Goal: Check status: Check status

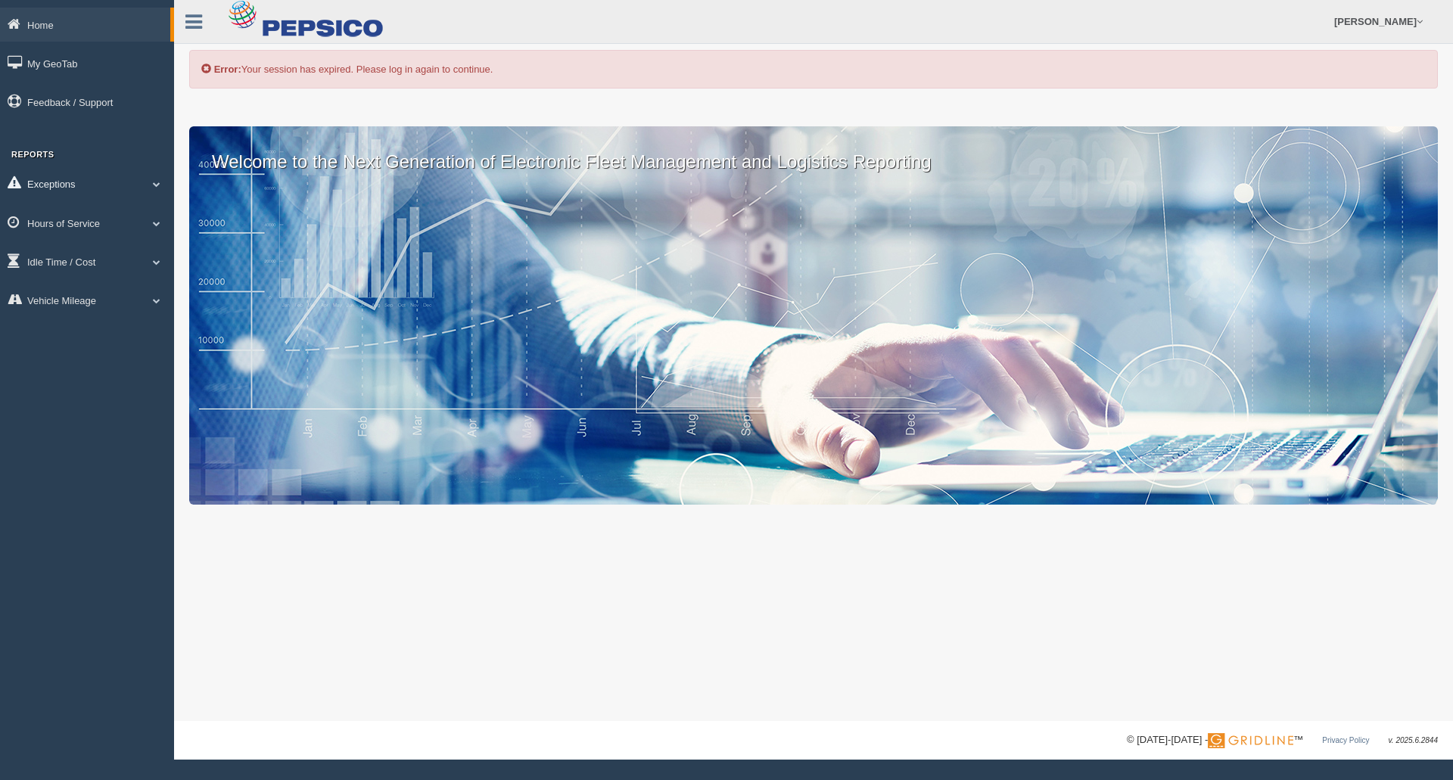
click at [163, 179] on link "Exceptions" at bounding box center [87, 183] width 174 height 34
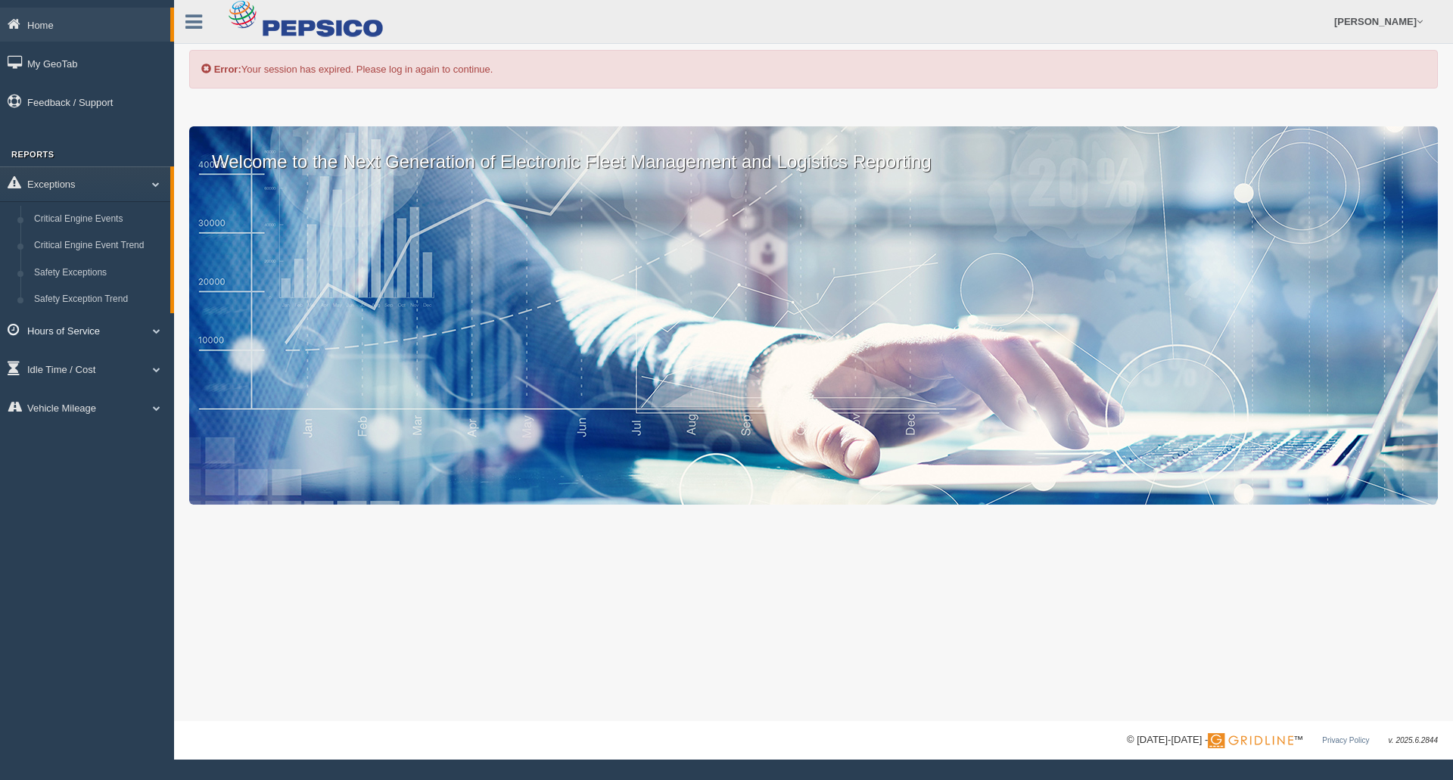
click at [162, 342] on link "Hours of Service" at bounding box center [87, 330] width 174 height 34
click at [95, 257] on link "HOS Explanation Reports" at bounding box center [98, 257] width 143 height 27
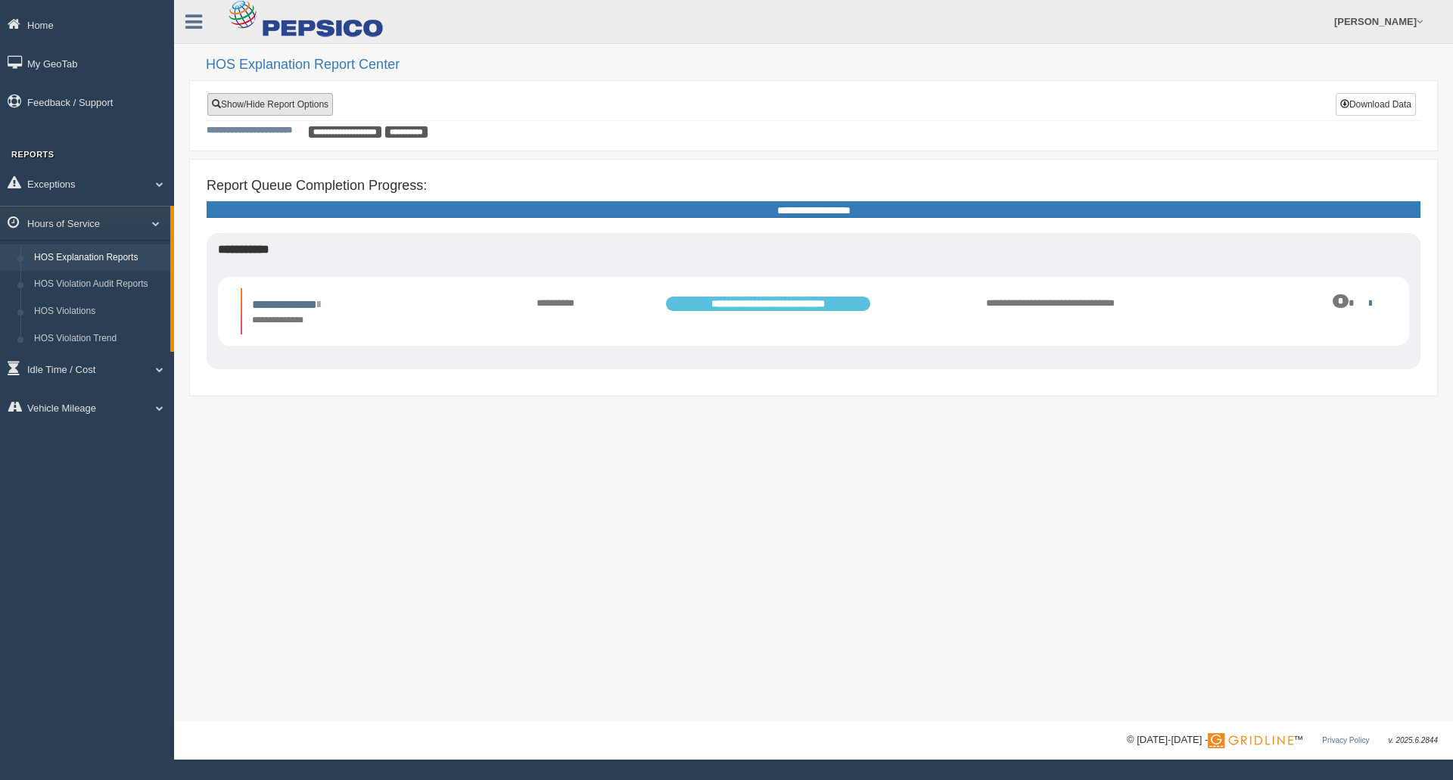
click at [312, 113] on link "Show/Hide Report Options" at bounding box center [270, 104] width 126 height 23
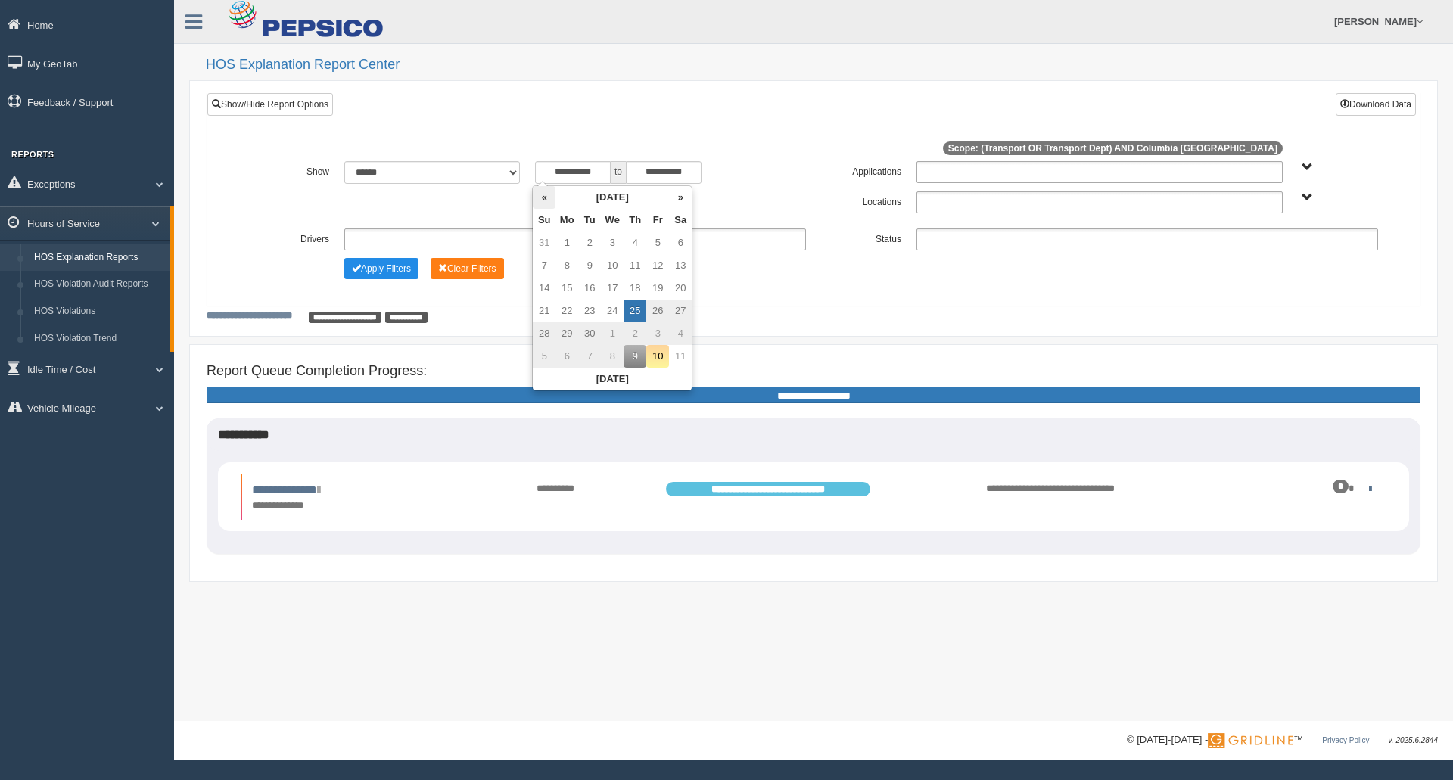
drag, startPoint x: 584, startPoint y: 179, endPoint x: 545, endPoint y: 198, distance: 44.0
click at [545, 198] on th "«" at bounding box center [544, 197] width 23 height 23
click at [545, 198] on th "«" at bounding box center [547, 197] width 23 height 23
click at [637, 306] on td "24" at bounding box center [637, 311] width 23 height 23
type input "**********"
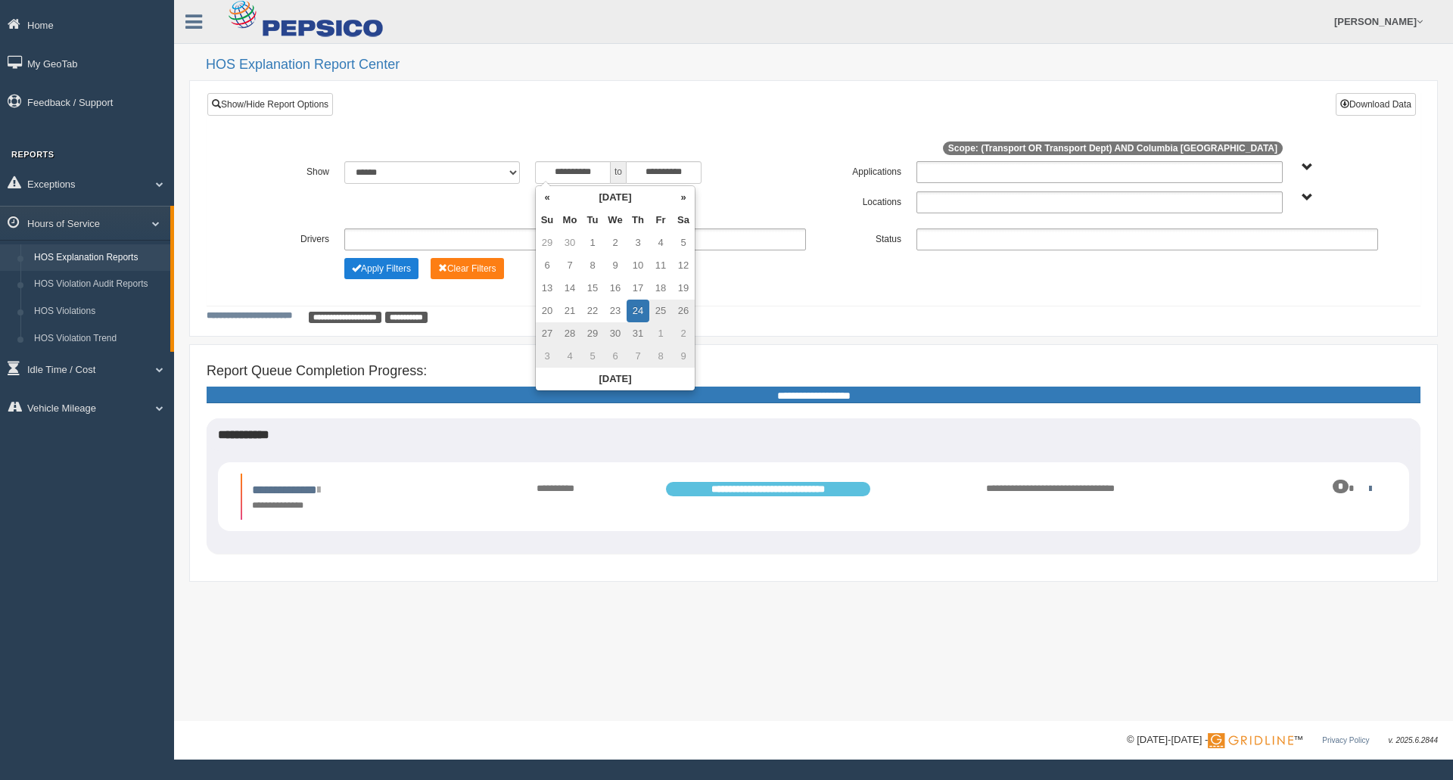
click at [412, 266] on button "Apply Filters" at bounding box center [381, 268] width 74 height 21
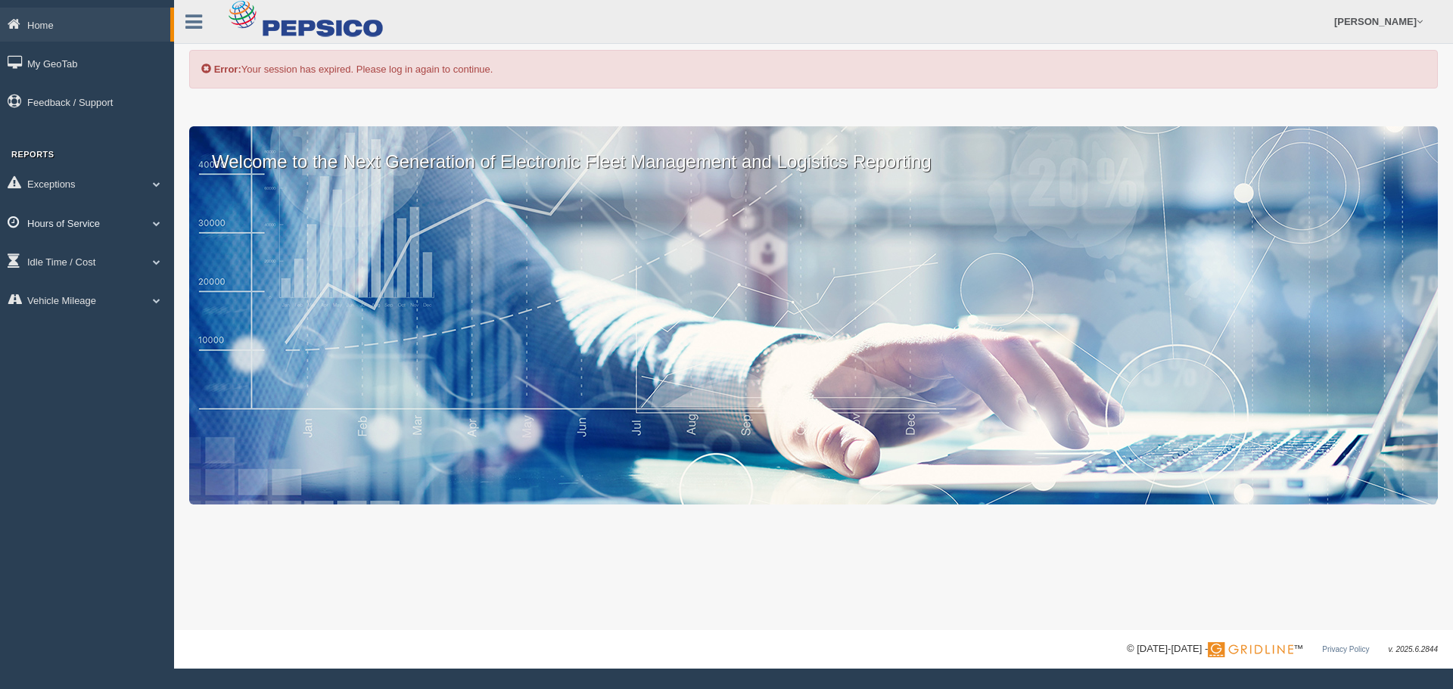
click at [160, 219] on span at bounding box center [157, 223] width 20 height 8
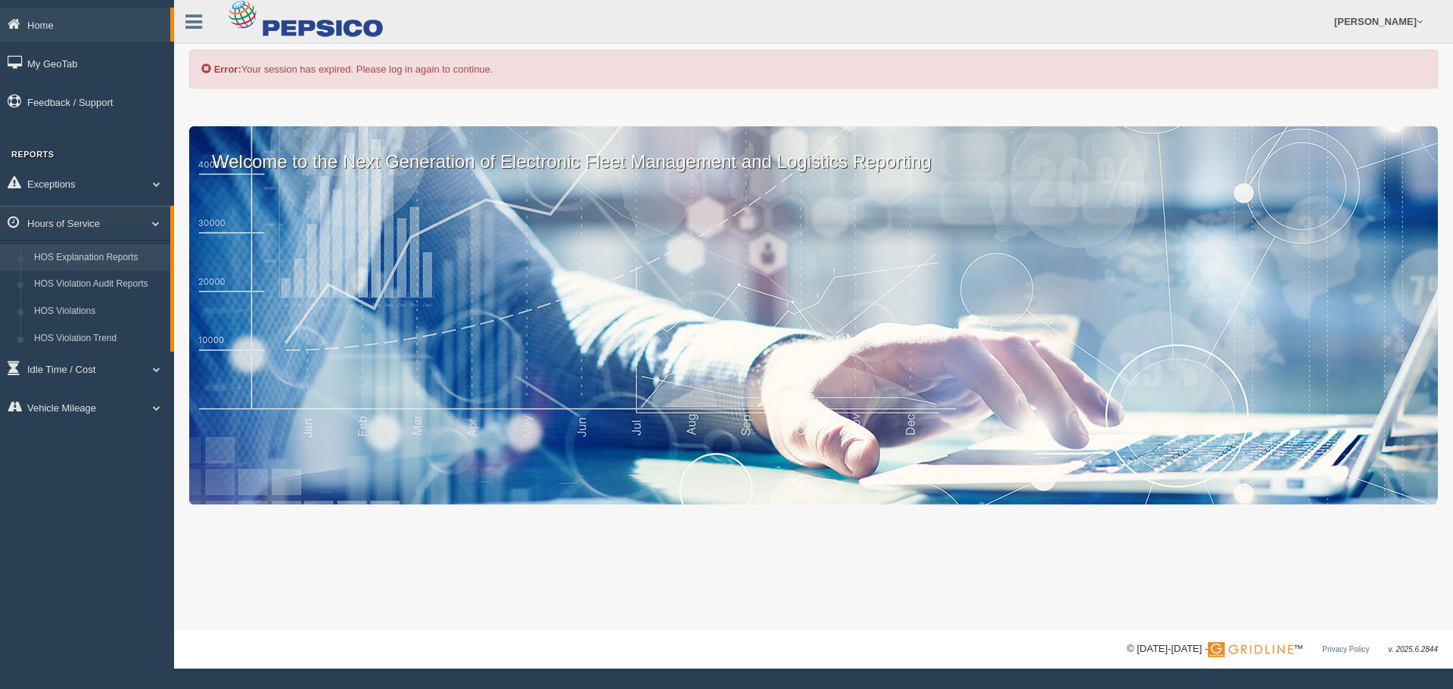
click at [140, 252] on link "HOS Explanation Reports" at bounding box center [98, 257] width 143 height 27
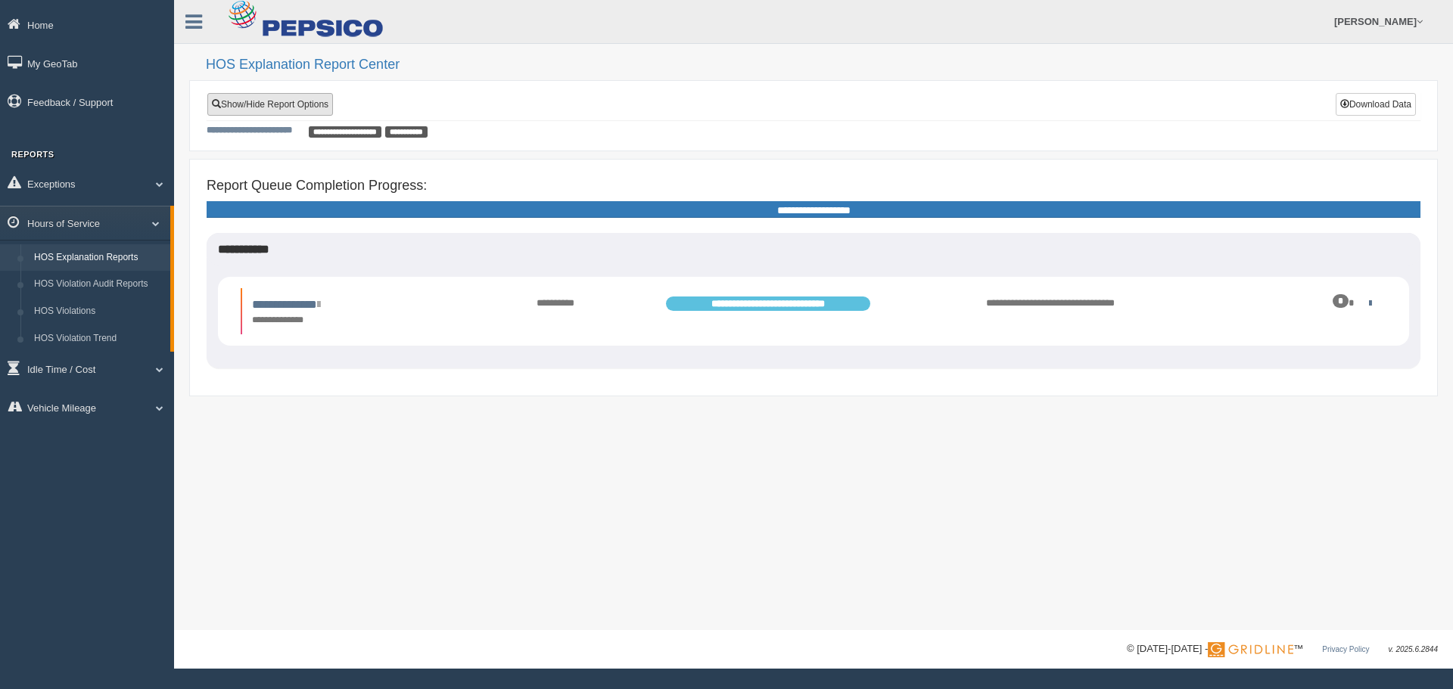
click at [320, 113] on link "Show/Hide Report Options" at bounding box center [270, 104] width 126 height 23
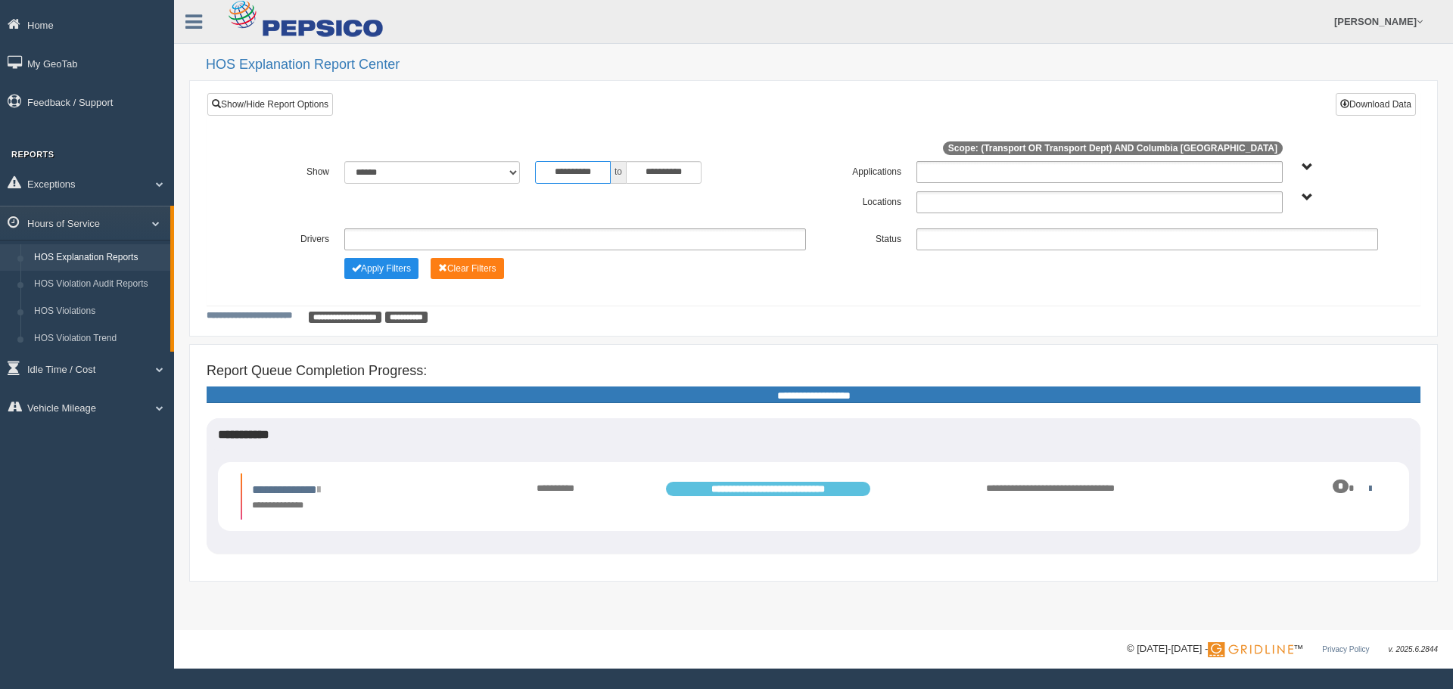
click at [598, 171] on input "**********" at bounding box center [573, 172] width 76 height 23
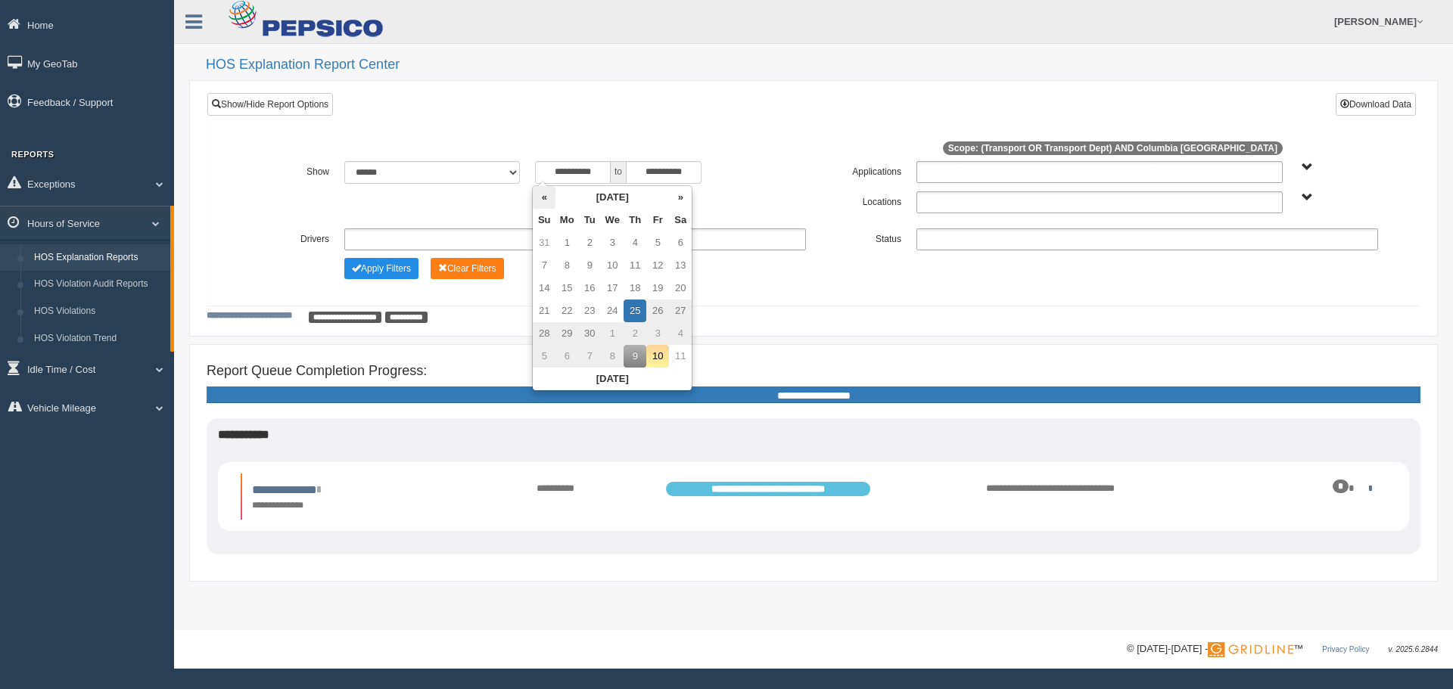
click at [543, 196] on th "«" at bounding box center [544, 197] width 23 height 23
click at [543, 196] on th "«" at bounding box center [547, 197] width 23 height 23
click at [638, 309] on td "24" at bounding box center [637, 311] width 23 height 23
type input "**********"
drag, startPoint x: 450, startPoint y: 292, endPoint x: 412, endPoint y: 291, distance: 38.6
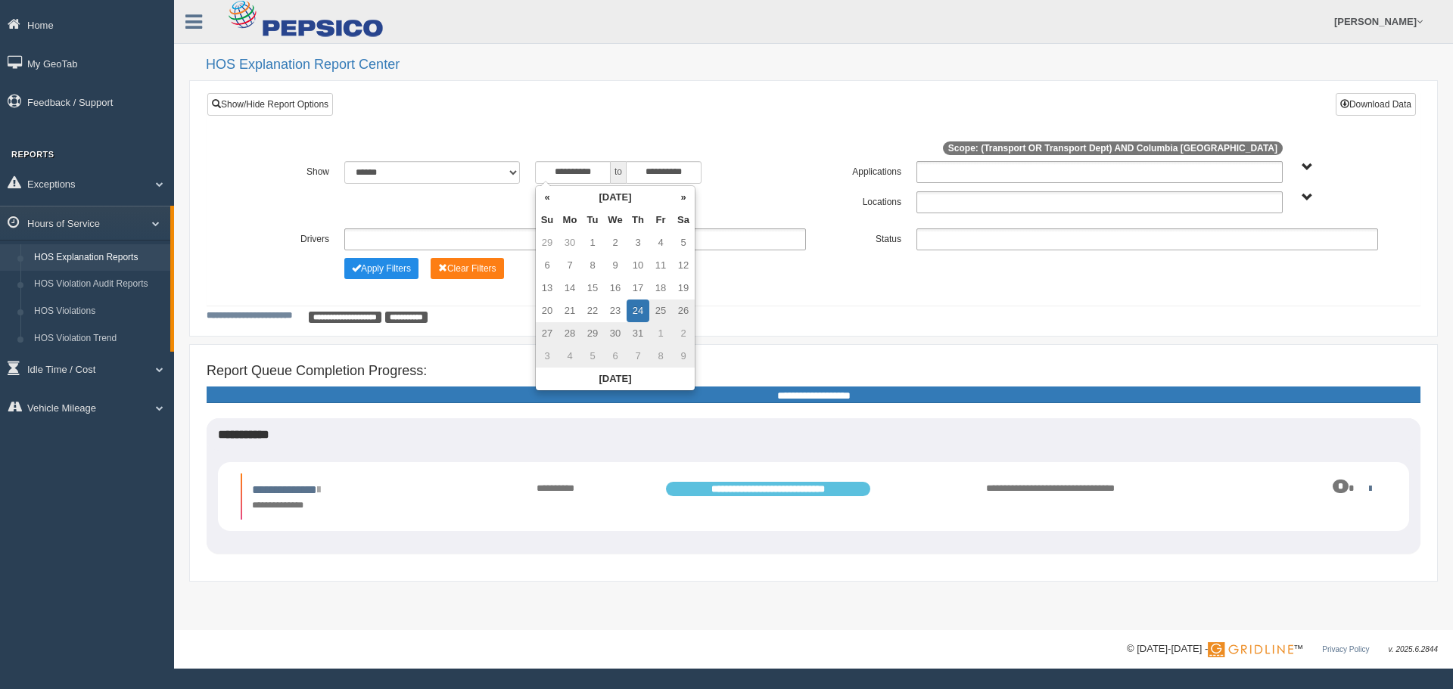
click at [451, 292] on div "**********" at bounding box center [813, 212] width 1189 height 163
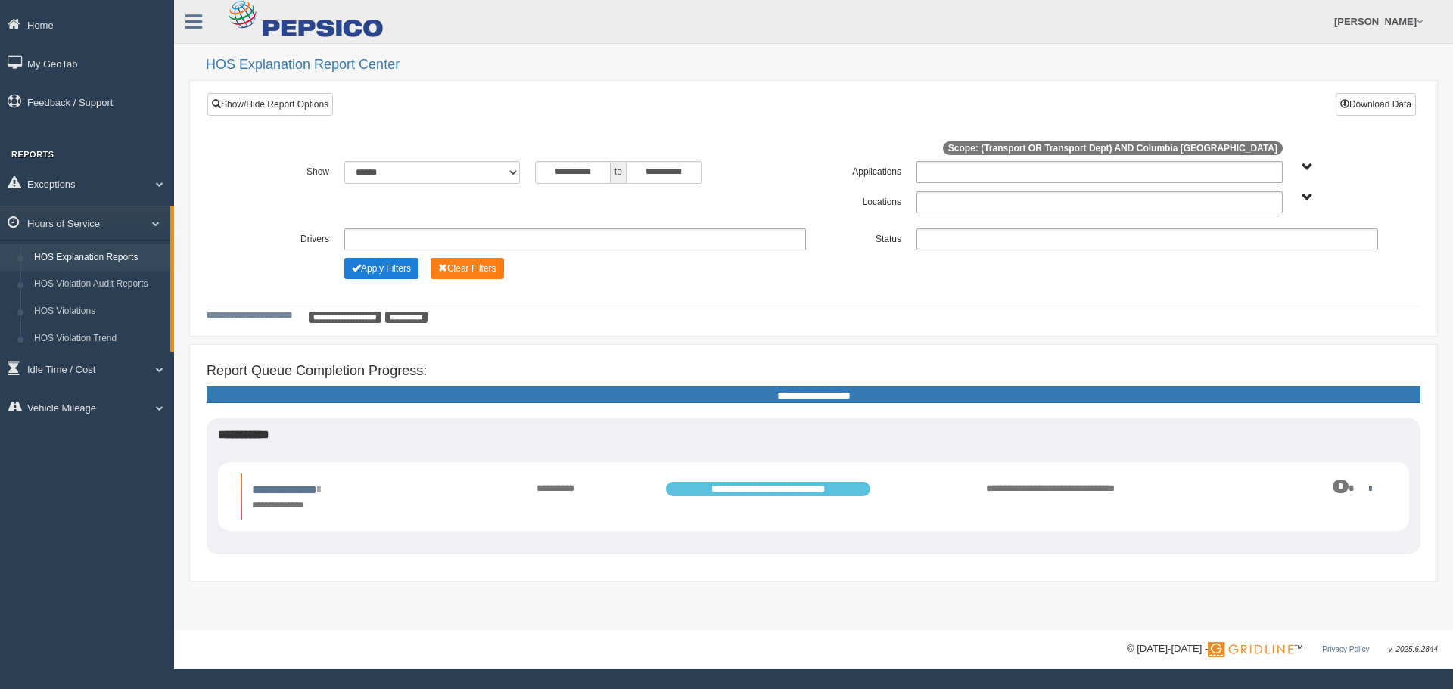
click at [399, 269] on button "Apply Filters" at bounding box center [381, 268] width 74 height 21
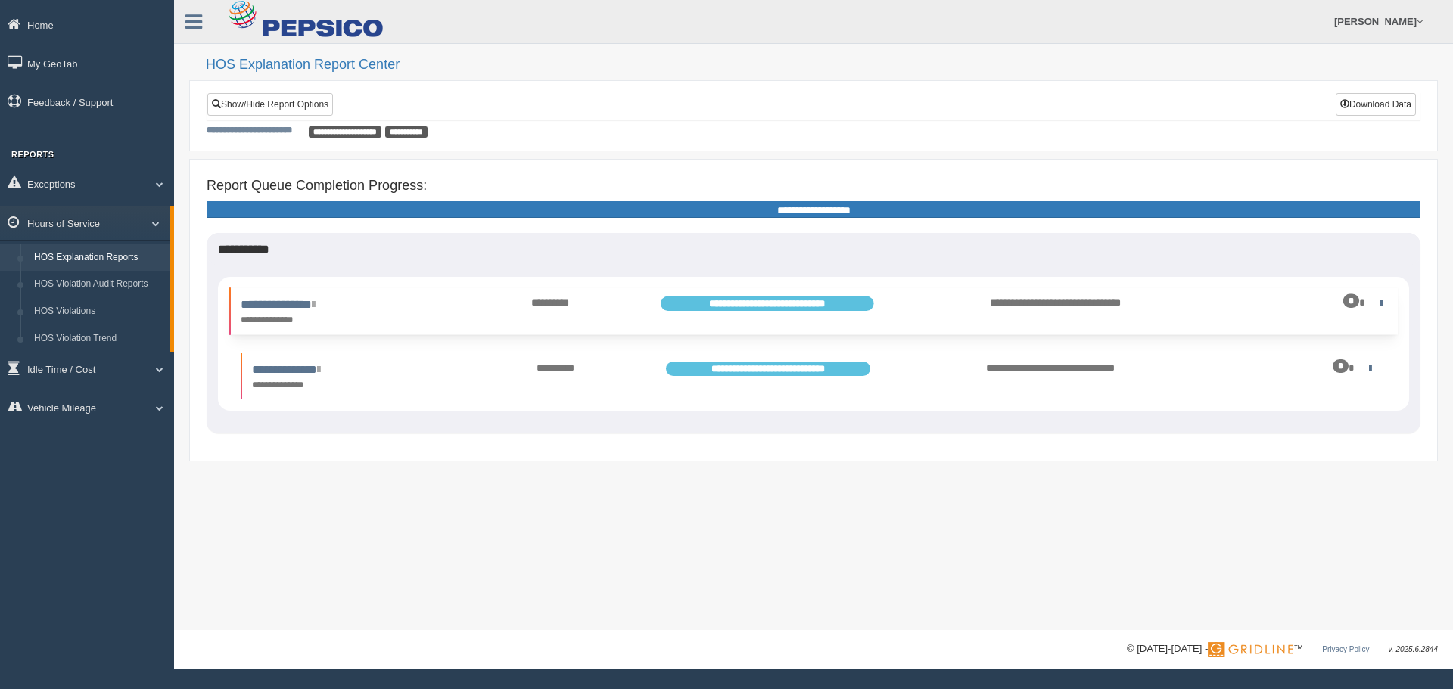
click at [1367, 300] on div "*" at bounding box center [1297, 303] width 178 height 14
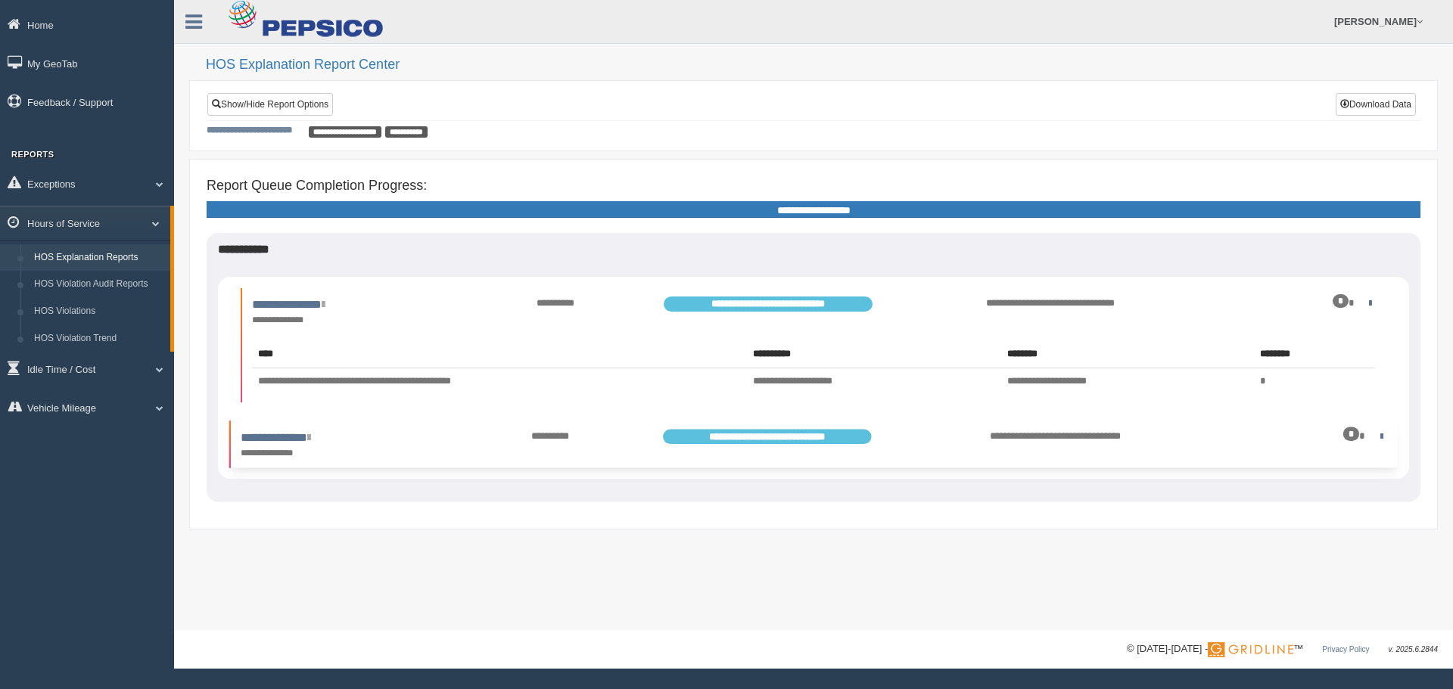
click at [1359, 430] on div "*" at bounding box center [1351, 434] width 16 height 14
